Goal: Information Seeking & Learning: Find specific fact

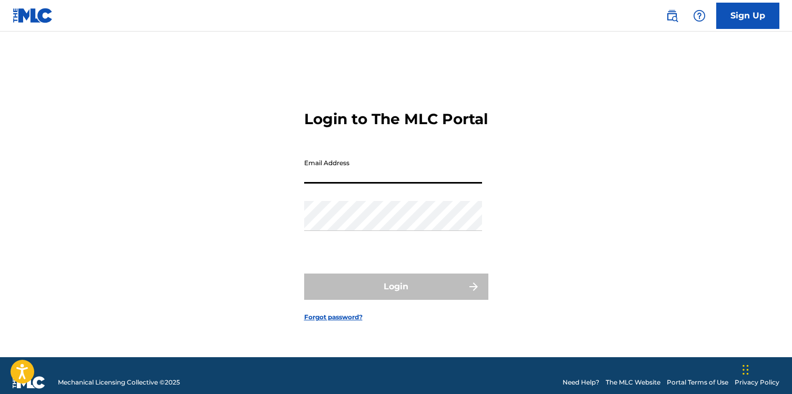
click at [386, 177] on input "Email Address" at bounding box center [393, 169] width 178 height 30
click at [355, 184] on input "Email Address" at bounding box center [393, 169] width 178 height 30
click at [352, 182] on input "Email Address" at bounding box center [393, 169] width 178 height 30
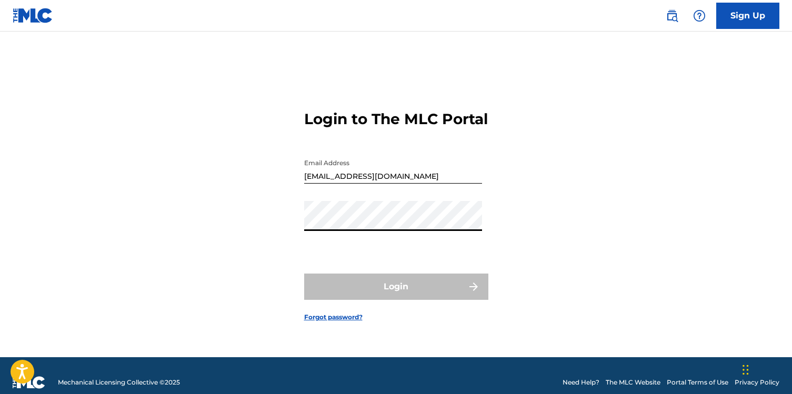
type input "[PERSON_NAME][EMAIL_ADDRESS][PERSON_NAME][DOMAIN_NAME]"
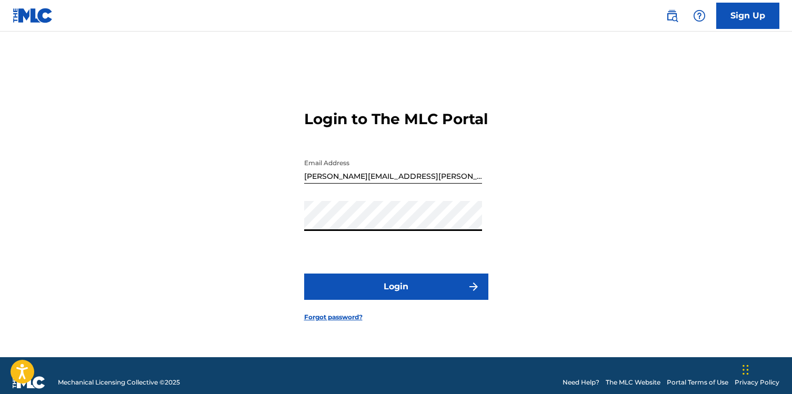
click at [388, 294] on button "Login" at bounding box center [396, 287] width 184 height 26
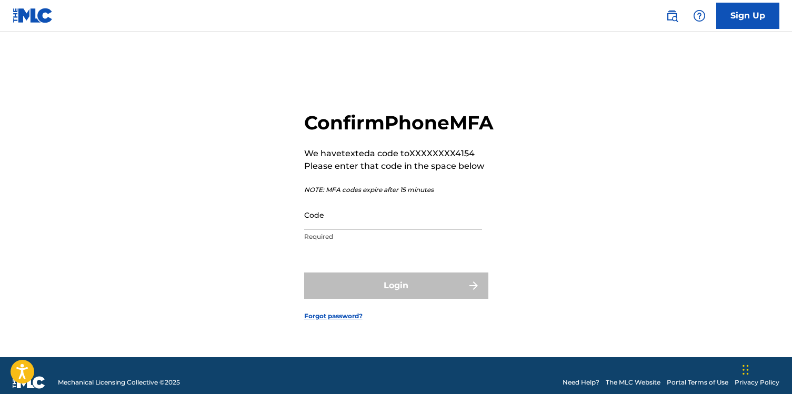
click at [399, 230] on input "Code" at bounding box center [393, 215] width 178 height 30
paste input "566987"
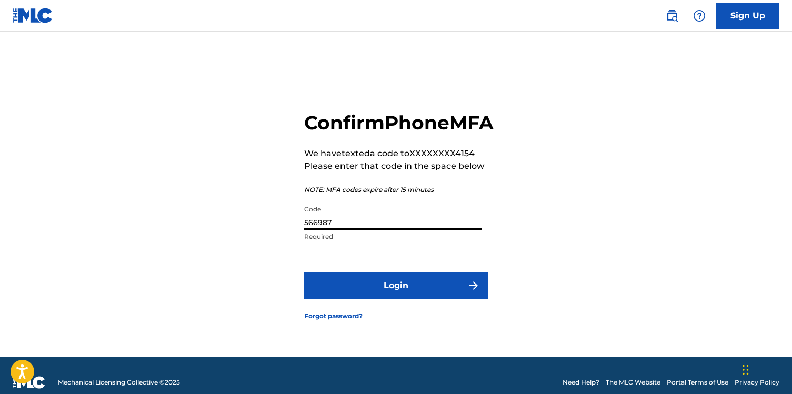
type input "566987"
click at [389, 298] on button "Login" at bounding box center [396, 286] width 184 height 26
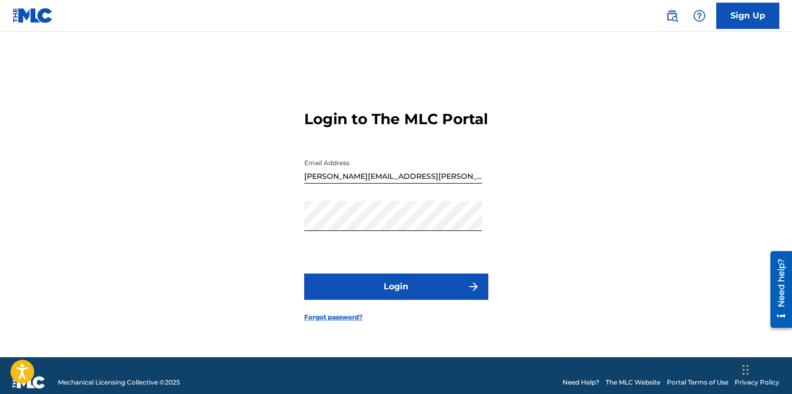
click at [387, 298] on button "Login" at bounding box center [396, 287] width 184 height 26
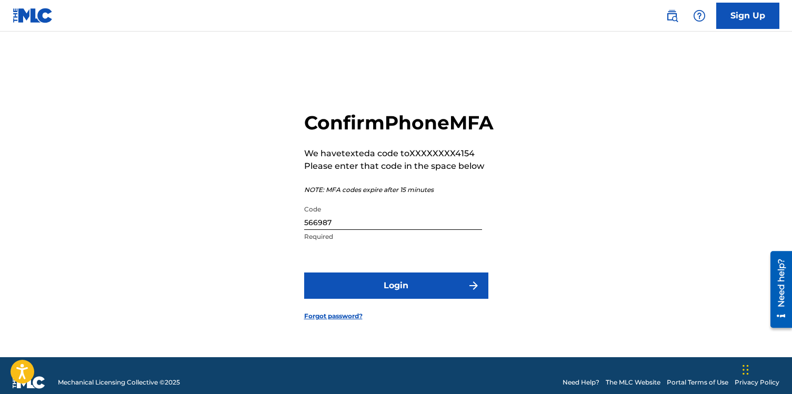
click at [680, 19] on link at bounding box center [672, 15] width 21 height 21
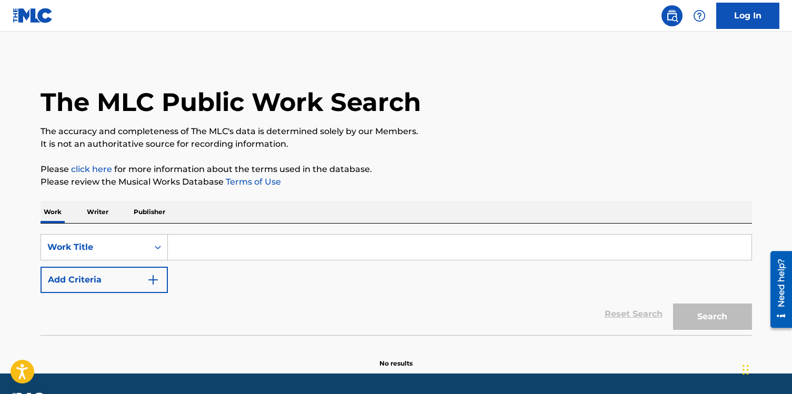
click at [227, 244] on input "Search Form" at bounding box center [460, 247] width 584 height 25
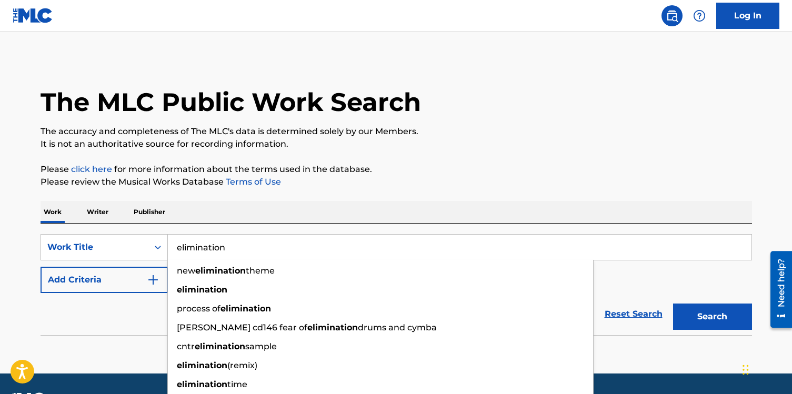
type input "elimination"
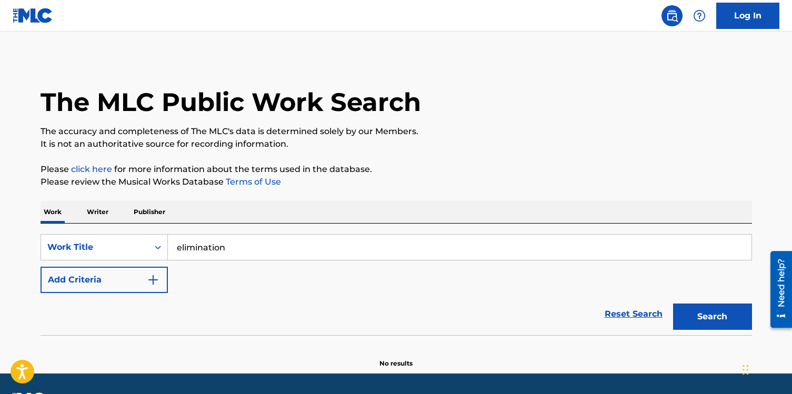
click at [138, 277] on button "Add Criteria" at bounding box center [104, 280] width 127 height 26
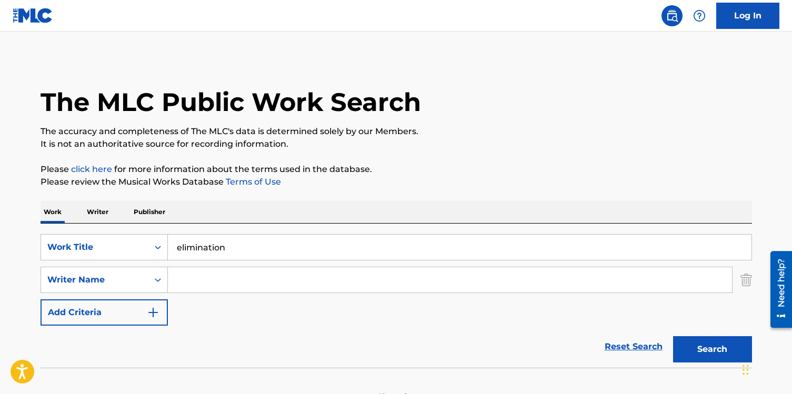
click at [214, 278] on input "Search Form" at bounding box center [450, 279] width 564 height 25
click at [235, 237] on input "elimination" at bounding box center [460, 247] width 584 height 25
type input "fat racks"
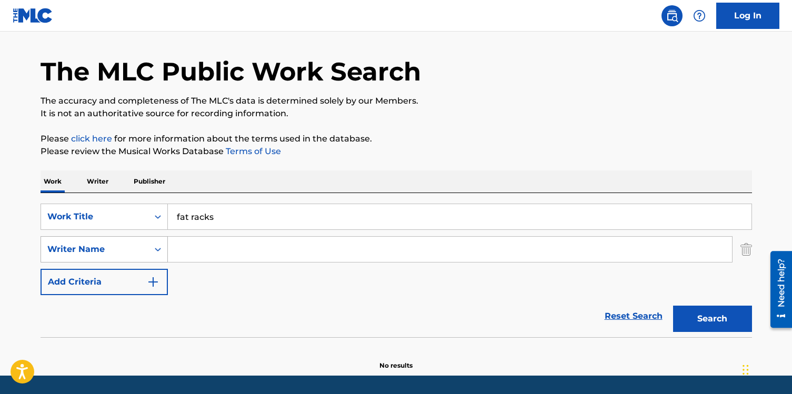
click at [93, 263] on div "Writer Name" at bounding box center [104, 249] width 127 height 26
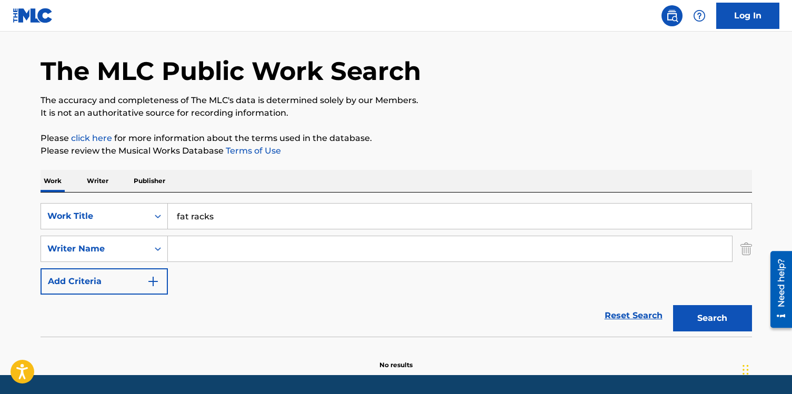
click at [255, 247] on input "Search Form" at bounding box center [450, 248] width 564 height 25
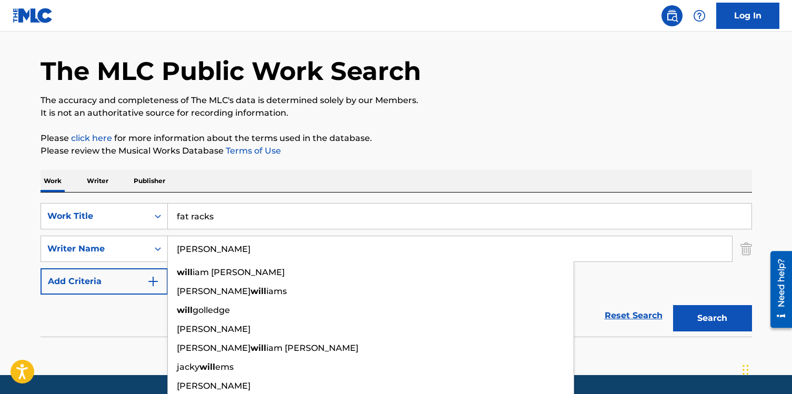
type input "[PERSON_NAME]"
click at [673, 305] on button "Search" at bounding box center [712, 318] width 79 height 26
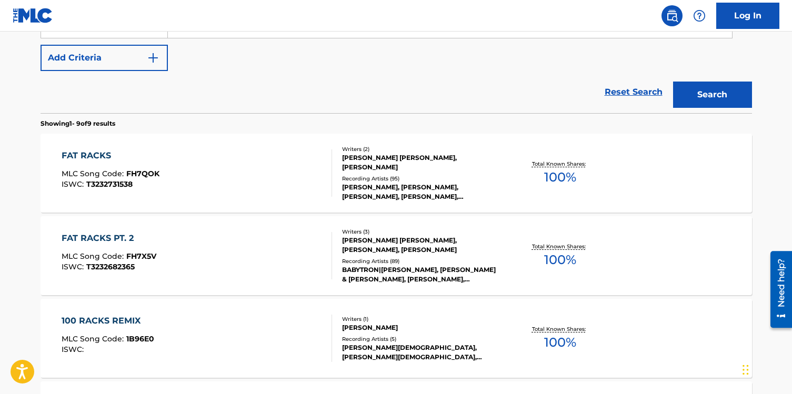
scroll to position [259, 0]
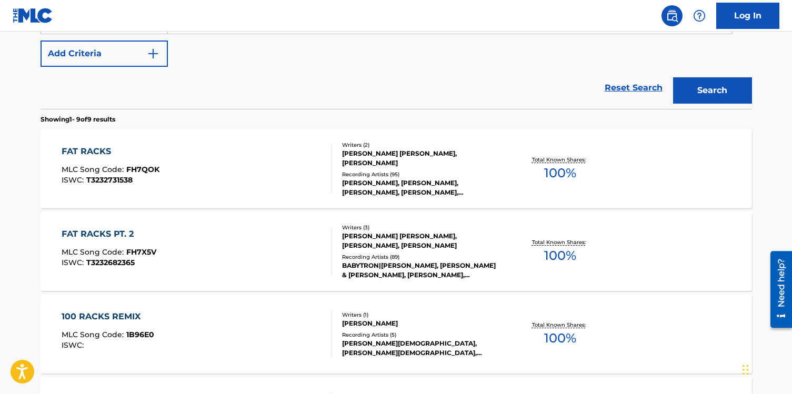
click at [279, 175] on div "FAT RACKS MLC Song Code : FH7QOK ISWC : T3232731538" at bounding box center [197, 168] width 271 height 47
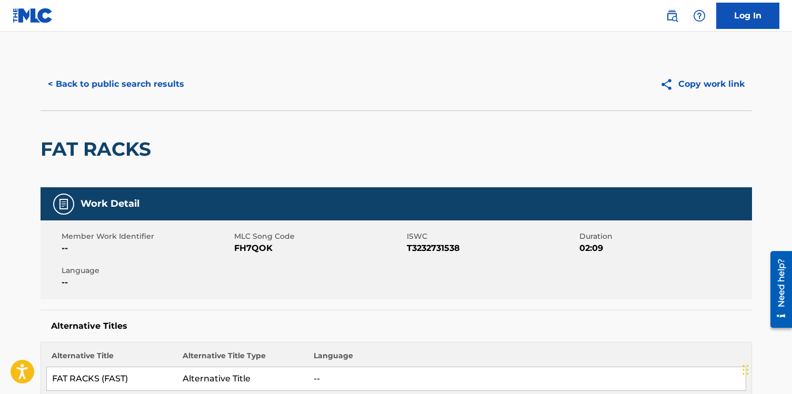
click at [279, 175] on div "FAT RACKS" at bounding box center [397, 149] width 712 height 77
click at [261, 249] on span "FH7QOK" at bounding box center [319, 248] width 170 height 13
copy span "FH7QOK"
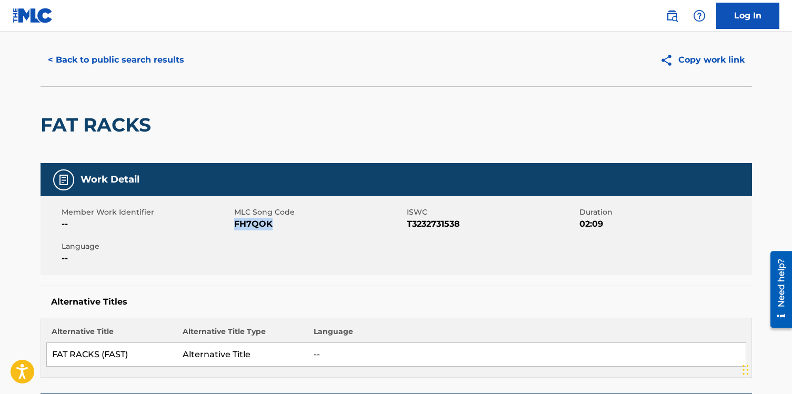
scroll to position [24, 0]
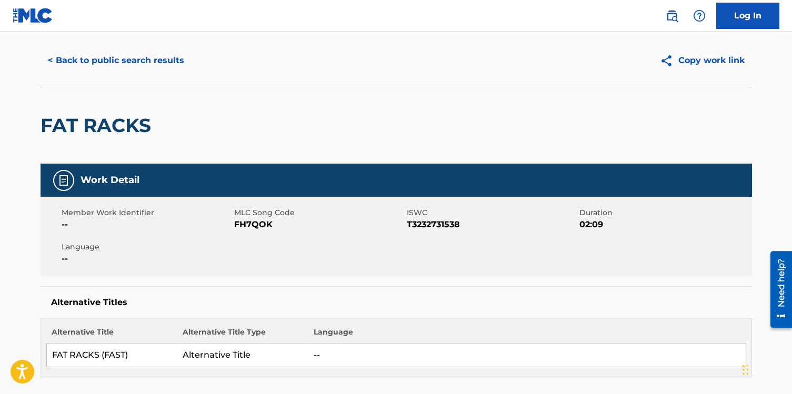
click at [138, 128] on h2 "FAT RACKS" at bounding box center [99, 126] width 116 height 24
click at [135, 63] on button "< Back to public search results" at bounding box center [116, 60] width 151 height 26
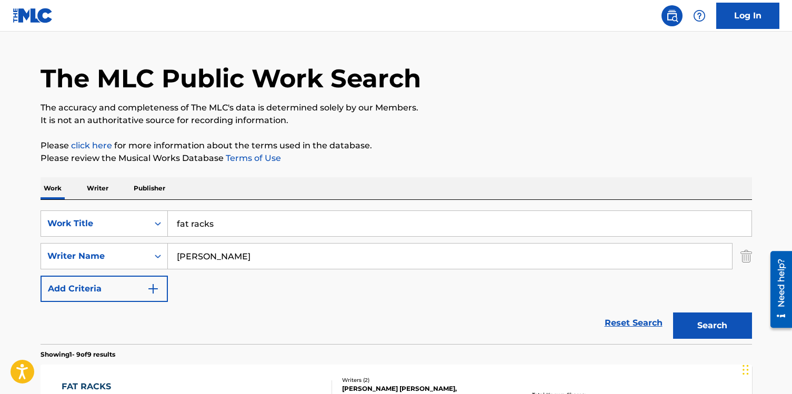
scroll to position [319, 0]
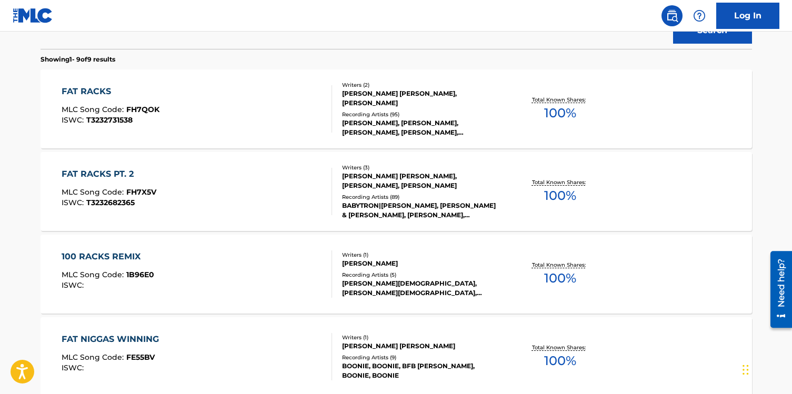
click at [671, 9] on img at bounding box center [672, 15] width 13 height 13
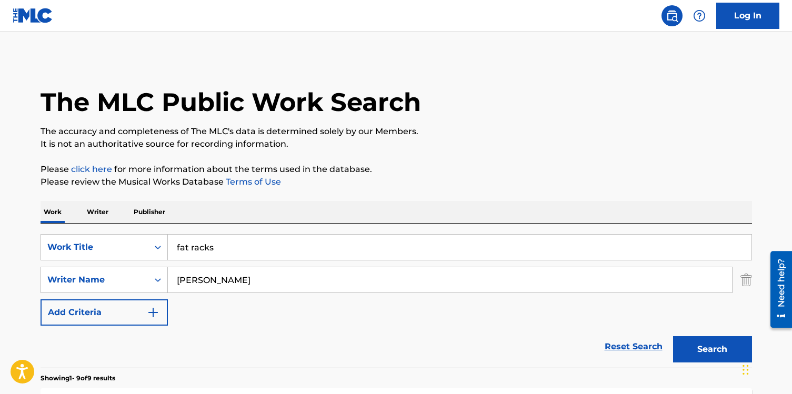
click at [214, 257] on input "fat racks" at bounding box center [460, 247] width 584 height 25
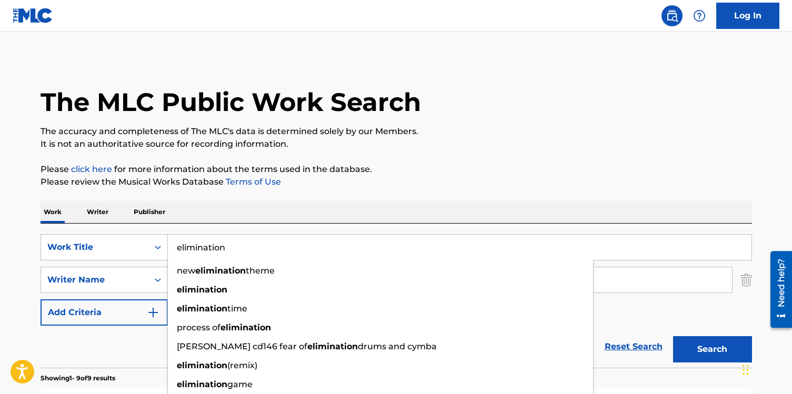
type input "elimination"
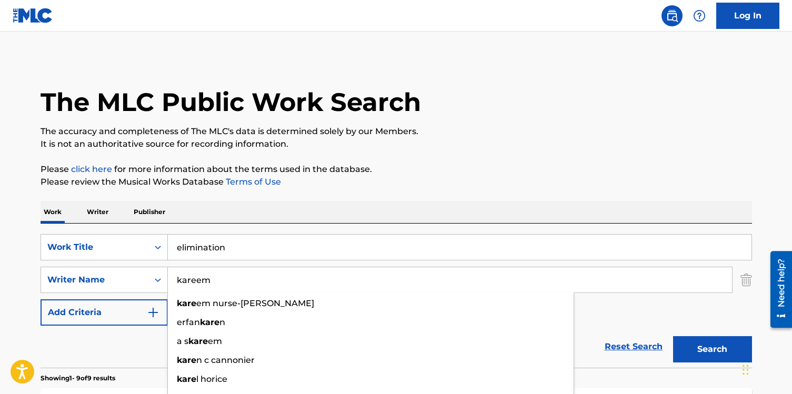
type input "kareem"
click at [673, 336] on button "Search" at bounding box center [712, 349] width 79 height 26
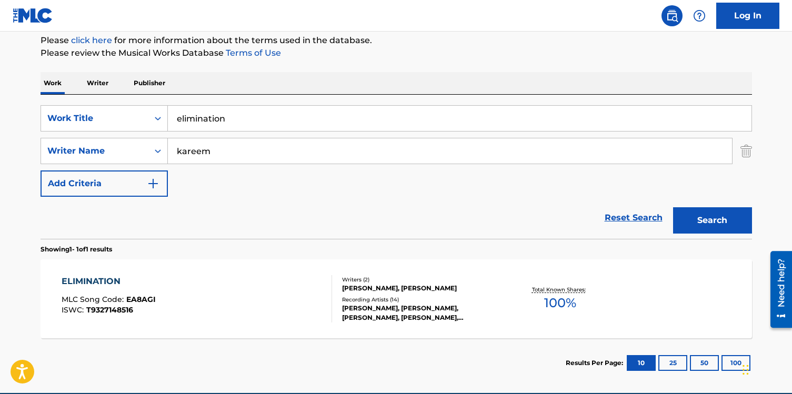
scroll to position [154, 0]
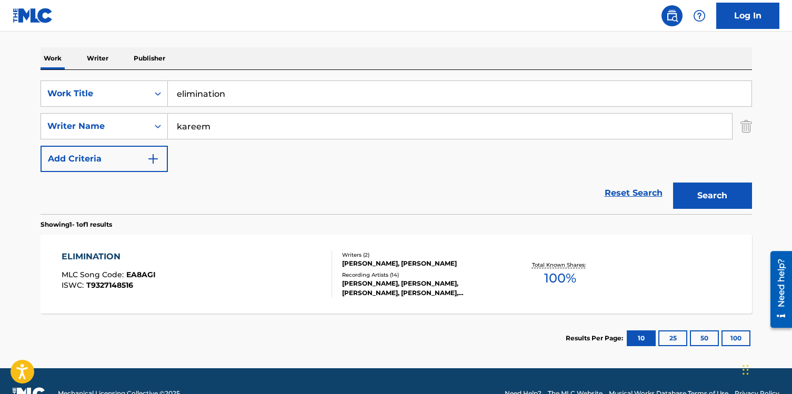
click at [276, 282] on div "ELIMINATION MLC Song Code : EA8AGI ISWC : T9327148516" at bounding box center [197, 274] width 271 height 47
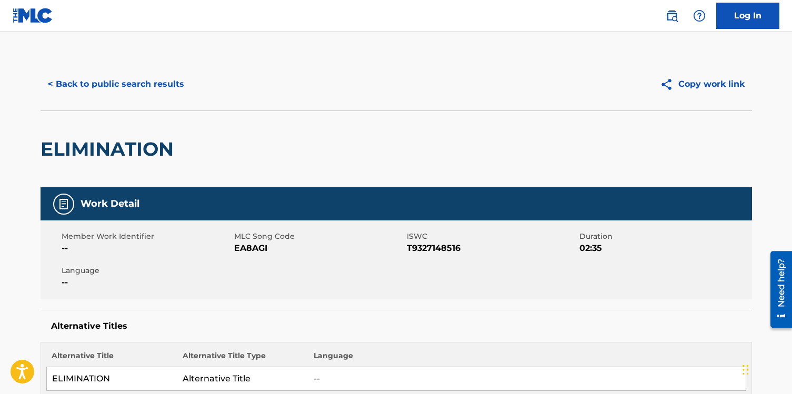
click at [142, 87] on button "< Back to public search results" at bounding box center [116, 84] width 151 height 26
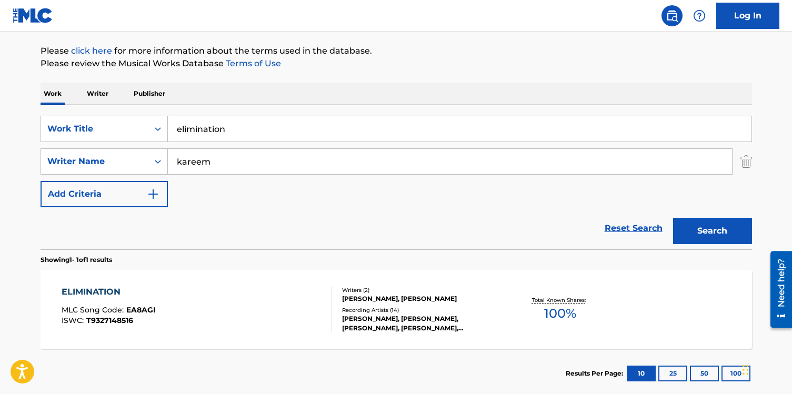
scroll to position [179, 0]
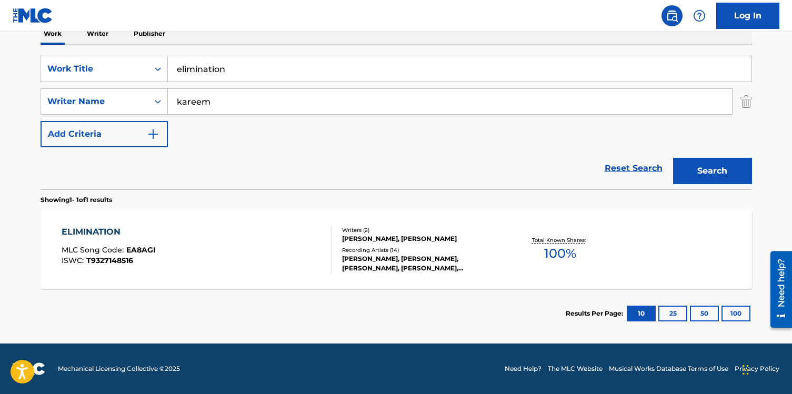
click at [301, 261] on div "ELIMINATION MLC Song Code : EA8AGI ISWC : T9327148516" at bounding box center [197, 249] width 271 height 47
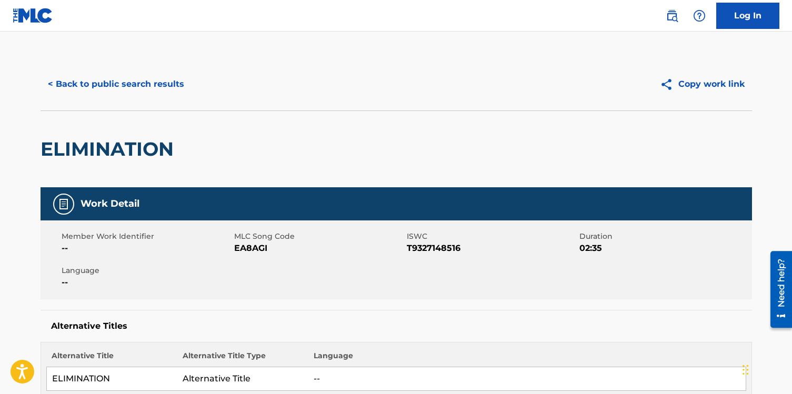
click at [673, 8] on link at bounding box center [672, 15] width 21 height 21
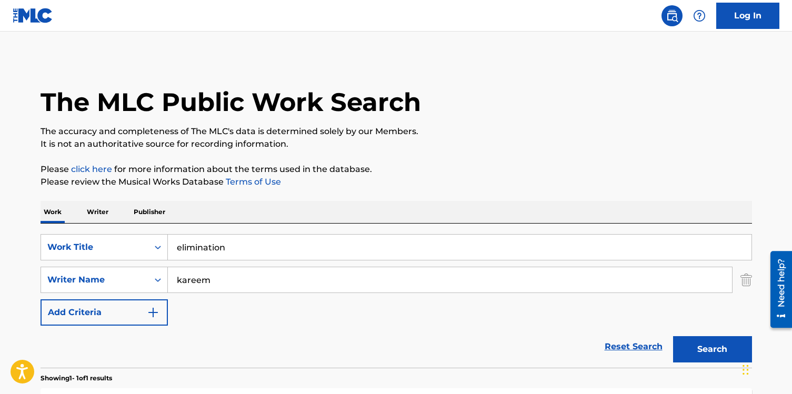
click at [227, 254] on input "elimination" at bounding box center [460, 247] width 584 height 25
click at [232, 254] on input "elimination" at bounding box center [460, 247] width 584 height 25
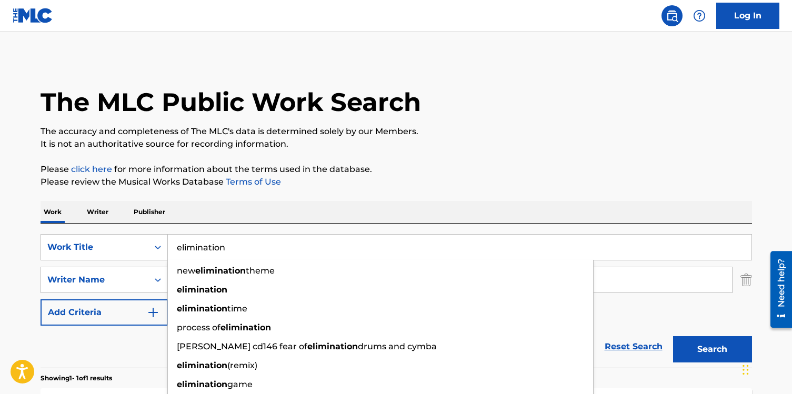
click at [232, 254] on input "elimination" at bounding box center [460, 247] width 584 height 25
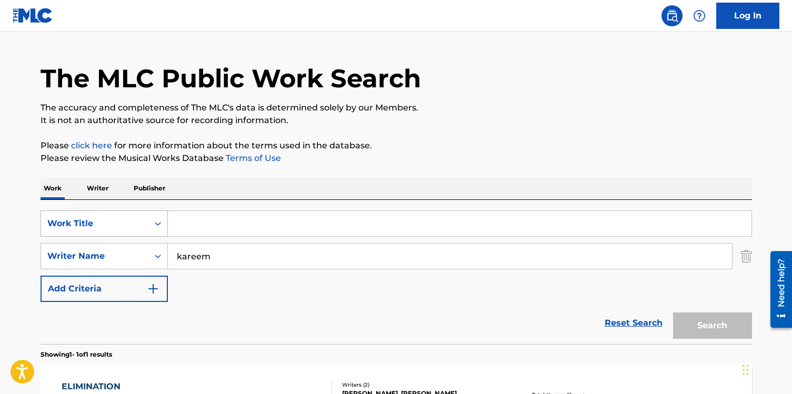
click at [122, 237] on div "Work Title" at bounding box center [104, 224] width 127 height 26
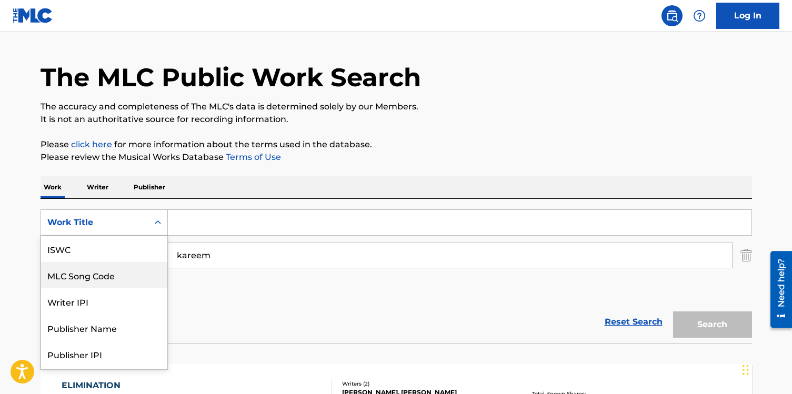
scroll to position [26, 0]
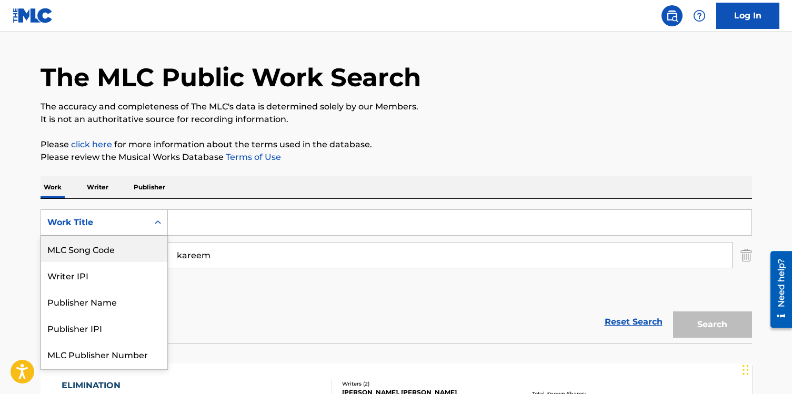
click at [118, 250] on div "MLC Song Code" at bounding box center [104, 249] width 126 height 26
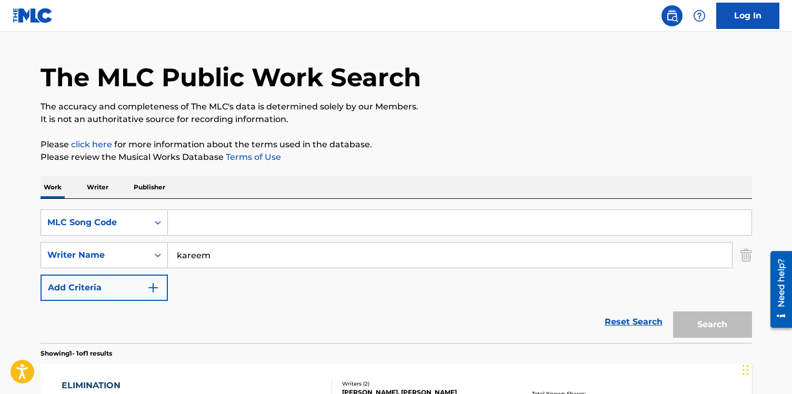
click at [196, 255] on input "kareem" at bounding box center [450, 255] width 564 height 25
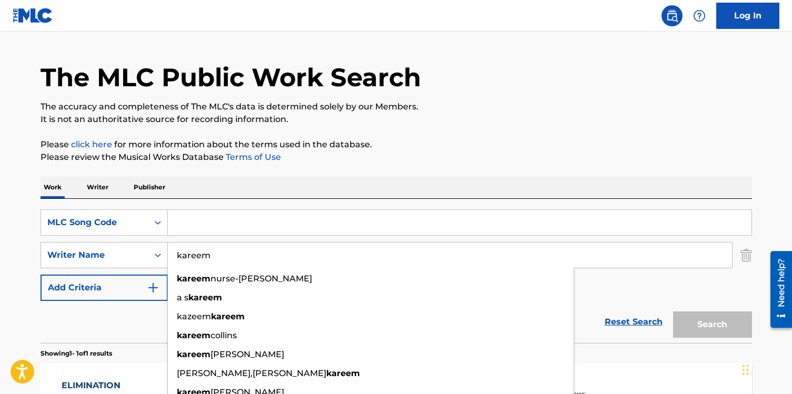
click at [196, 255] on input "kareem" at bounding box center [450, 255] width 564 height 25
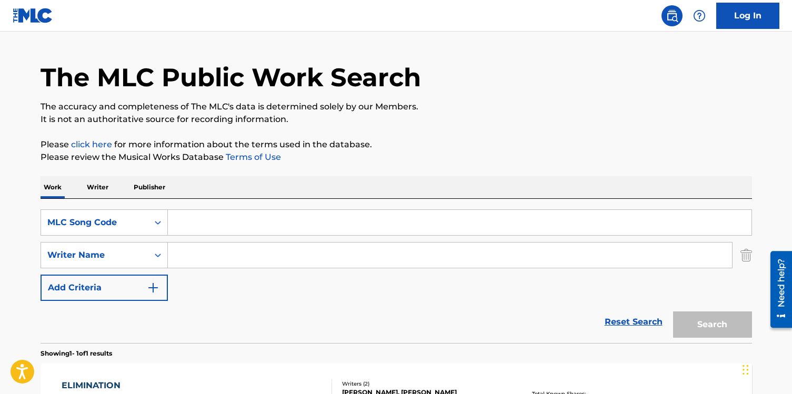
click at [218, 232] on input "Search Form" at bounding box center [460, 222] width 584 height 25
paste input "EA92FT"
click at [673, 312] on button "Search" at bounding box center [712, 325] width 79 height 26
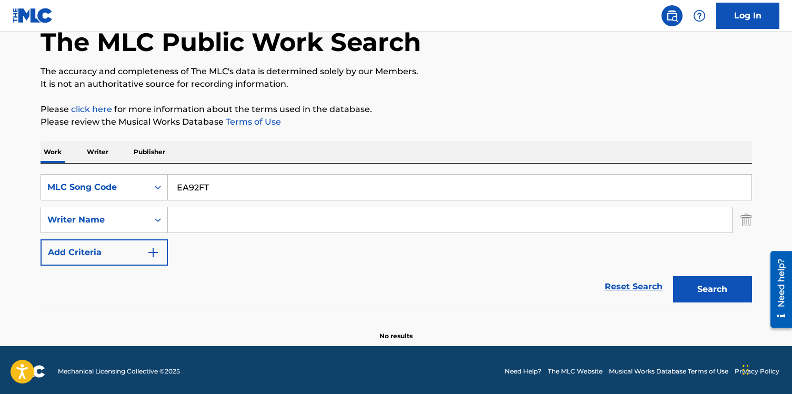
scroll to position [63, 0]
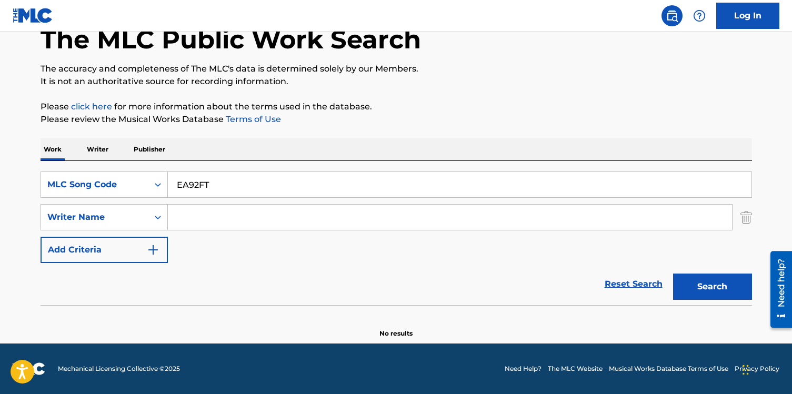
click at [280, 187] on input "EA92FT" at bounding box center [460, 184] width 584 height 25
paste input "8AGI"
type input "EA8AGI"
click at [673, 274] on button "Search" at bounding box center [712, 287] width 79 height 26
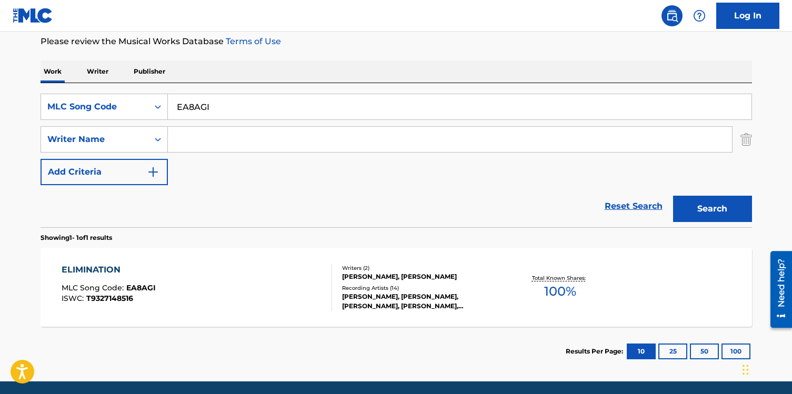
scroll to position [145, 0]
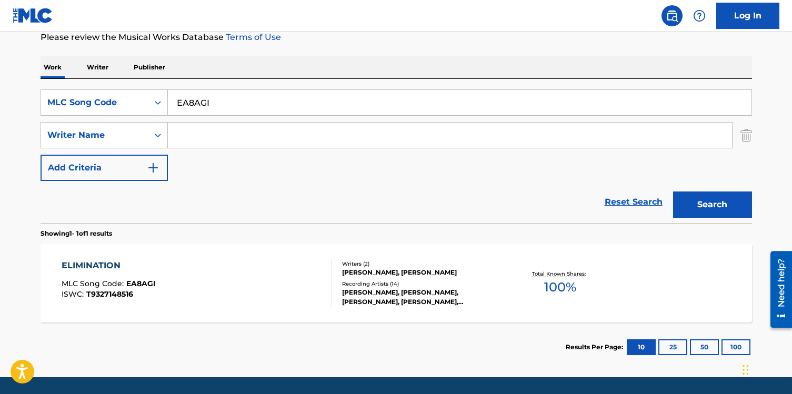
click at [355, 293] on div "[PERSON_NAME], [PERSON_NAME], [PERSON_NAME], [PERSON_NAME], [PERSON_NAME]" at bounding box center [421, 297] width 159 height 19
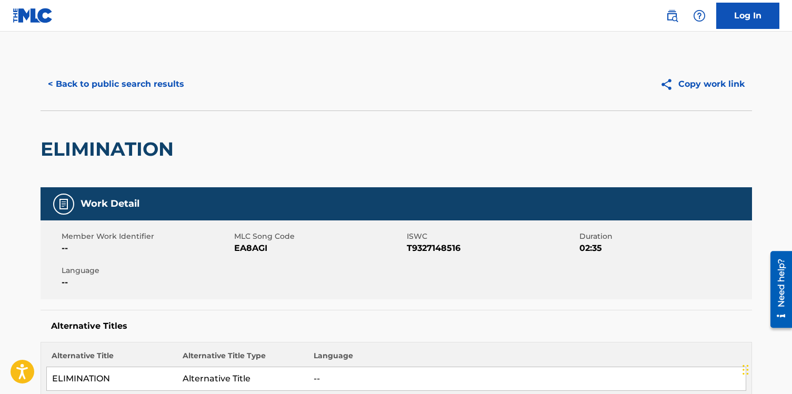
click at [247, 252] on span "EA8AGI" at bounding box center [319, 248] width 170 height 13
copy span "EA8AGI"
